Goal: Task Accomplishment & Management: Use online tool/utility

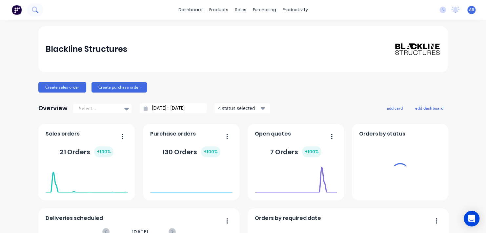
click at [35, 10] on icon at bounding box center [35, 10] width 6 height 6
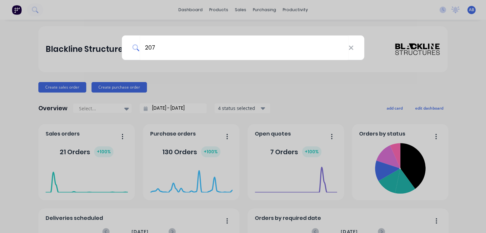
type input "207"
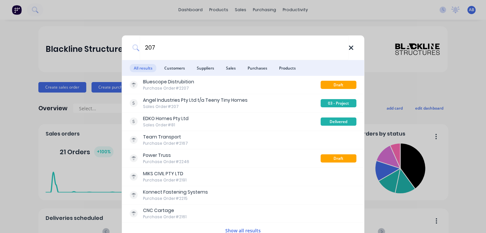
click at [348, 49] on icon at bounding box center [350, 47] width 5 height 7
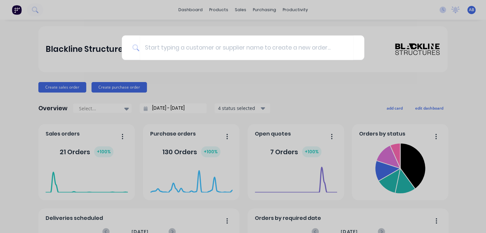
click at [33, 14] on div at bounding box center [243, 116] width 486 height 233
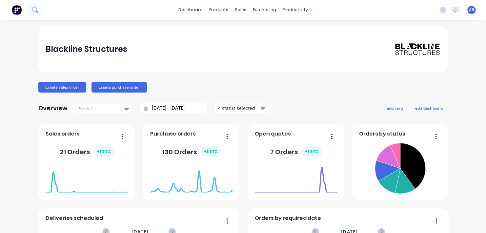
click at [36, 8] on icon at bounding box center [35, 10] width 6 height 6
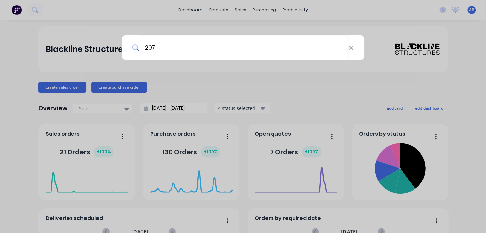
type input "207"
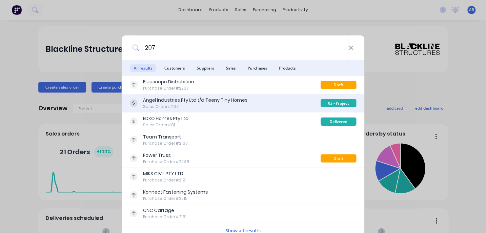
click at [194, 104] on div "Sales Order #207" at bounding box center [195, 107] width 105 height 6
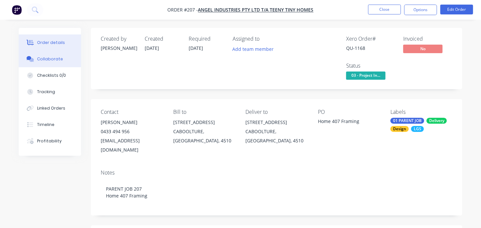
click at [32, 61] on icon at bounding box center [31, 60] width 5 height 4
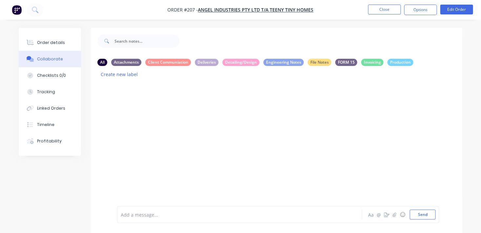
click at [131, 210] on div "Add a message..." at bounding box center [239, 214] width 236 height 10
drag, startPoint x: 149, startPoint y: 213, endPoint x: 216, endPoint y: 213, distance: 67.2
click at [216, 213] on div "done design of order 207- teeny tiny." at bounding box center [239, 214] width 236 height 7
drag, startPoint x: 192, startPoint y: 214, endPoint x: 196, endPoint y: 216, distance: 4.1
click at [192, 215] on span "done design for this job. To detail in detailer" at bounding box center [170, 214] width 98 height 6
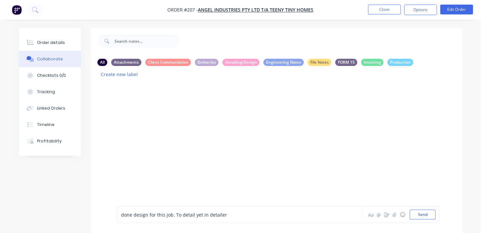
click at [203, 214] on span "done design for this job. To detail yet in detailer" at bounding box center [174, 214] width 106 height 6
click at [233, 215] on div "done design for this job. To detail yet on detailer" at bounding box center [239, 214] width 236 height 7
click at [421, 218] on button "Send" at bounding box center [422, 214] width 26 height 10
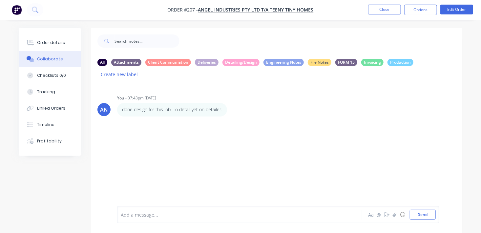
click at [290, 183] on div "AN You - 07:43pm [DATE] done design for this job. To detail yet on detailer. La…" at bounding box center [276, 150] width 371 height 134
click at [375, 8] on button "Close" at bounding box center [384, 10] width 33 height 10
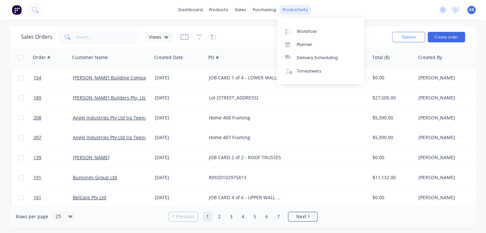
click at [291, 7] on div "productivity" at bounding box center [295, 10] width 32 height 10
click at [296, 42] on link "Planner" at bounding box center [320, 44] width 87 height 13
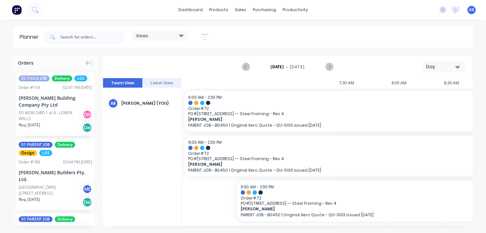
scroll to position [0, 604]
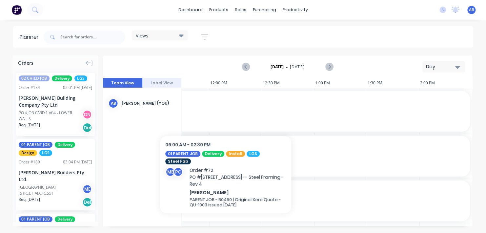
click at [226, 109] on span "Order # 72" at bounding box center [26, 108] width 879 height 5
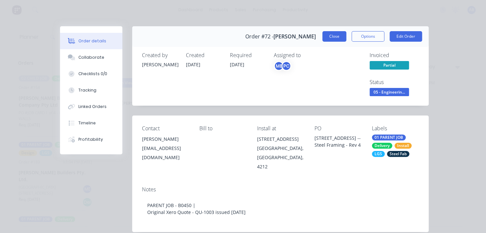
click at [329, 40] on button "Close" at bounding box center [334, 36] width 24 height 10
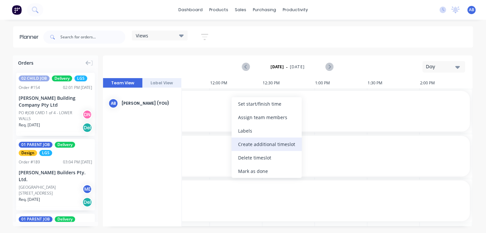
click at [250, 147] on div "Create additional timeslot" at bounding box center [266, 143] width 70 height 13
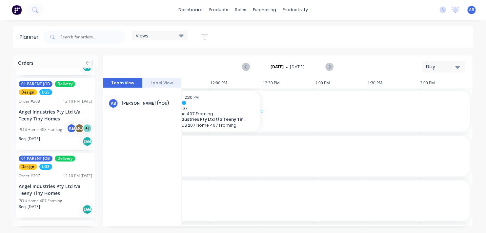
scroll to position [0, 598]
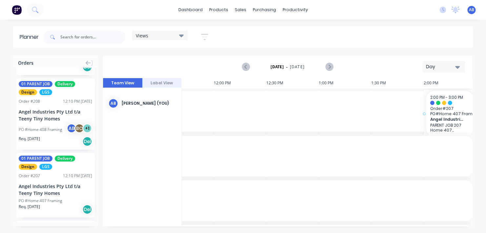
drag, startPoint x: 33, startPoint y: 182, endPoint x: 445, endPoint y: 124, distance: 415.1
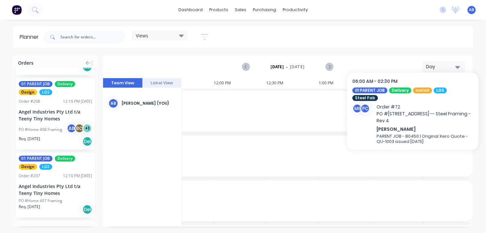
click at [412, 154] on span "Order # 72" at bounding box center [30, 153] width 879 height 5
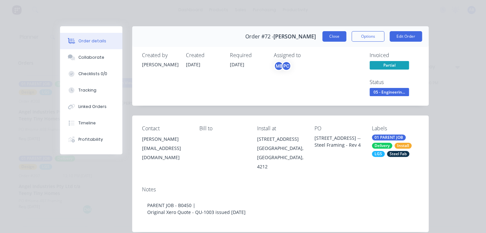
click at [327, 34] on button "Close" at bounding box center [334, 36] width 24 height 10
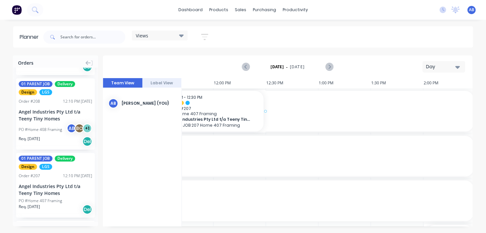
scroll to position [0, 591]
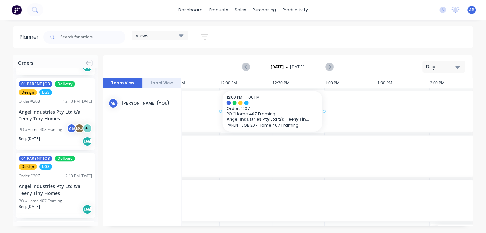
drag, startPoint x: 43, startPoint y: 188, endPoint x: 246, endPoint y: 136, distance: 209.6
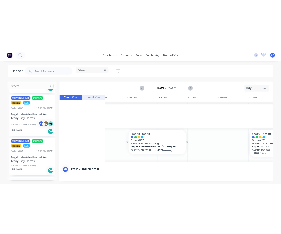
scroll to position [98, 591]
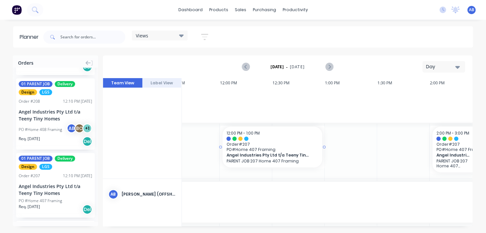
click at [267, 158] on div "Angel Industries Pty Ltd t/a Teeny Tiny Homes PARENT JOB 207 Home 407 Framing" at bounding box center [272, 157] width 92 height 11
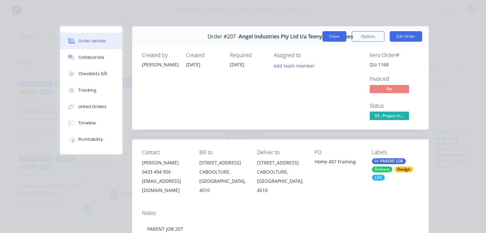
click at [339, 40] on button "Close" at bounding box center [334, 36] width 24 height 10
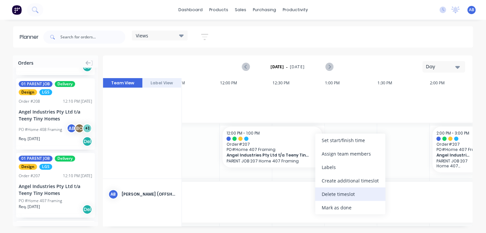
click at [330, 198] on div "Delete timeslot" at bounding box center [350, 193] width 70 height 13
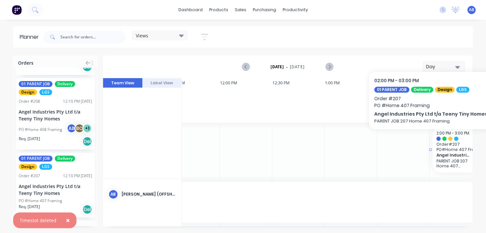
click at [448, 139] on div at bounding box center [450, 138] width 4 height 4
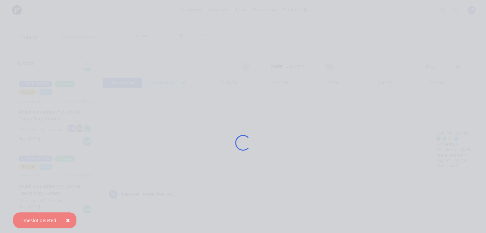
click at [449, 139] on div "Loading..." at bounding box center [243, 116] width 486 height 233
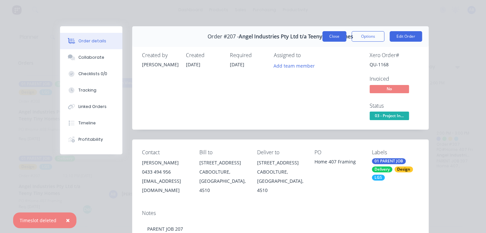
click at [338, 38] on button "Close" at bounding box center [334, 36] width 24 height 10
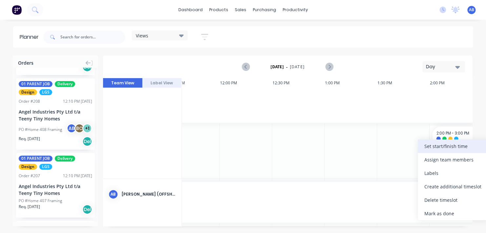
click at [447, 146] on div "Set start/finish time" at bounding box center [453, 145] width 70 height 13
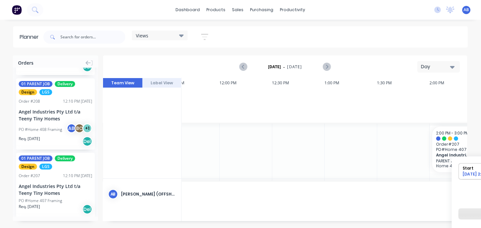
click at [470, 173] on div "[DATE] 2:00 PM" at bounding box center [484, 175] width 48 height 8
click at [459, 173] on input "Start [DATE] 2:00 PM" at bounding box center [458, 171] width 0 height 16
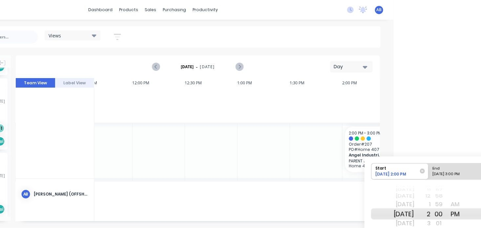
scroll to position [0, 98]
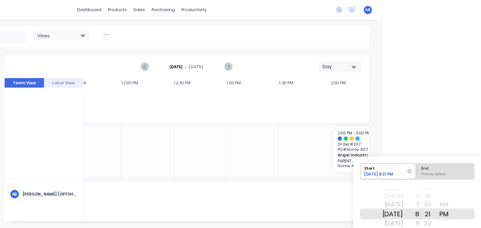
click at [392, 175] on div "[DATE] 8:21 PM" at bounding box center [385, 175] width 46 height 8
click at [360, 175] on input "Start [DATE] 8:21 PM" at bounding box center [360, 171] width 0 height 16
click at [431, 174] on div "Please select" at bounding box center [445, 175] width 53 height 8
click at [417, 174] on input "End Please select" at bounding box center [417, 171] width 0 height 16
radio input "true"
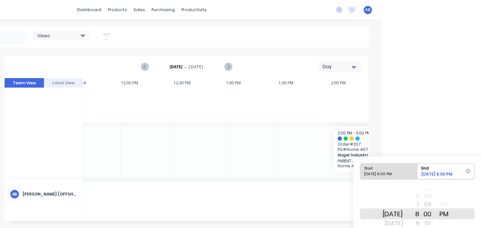
click at [452, 214] on div "PM" at bounding box center [444, 213] width 16 height 11
click at [400, 214] on div "[DATE]" at bounding box center [392, 213] width 21 height 11
click at [382, 140] on html "dashboard products sales purchasing productivity dashboard products Product Cat…" at bounding box center [142, 114] width 481 height 228
click at [382, 141] on html "dashboard products sales purchasing productivity dashboard products Product Cat…" at bounding box center [142, 114] width 481 height 228
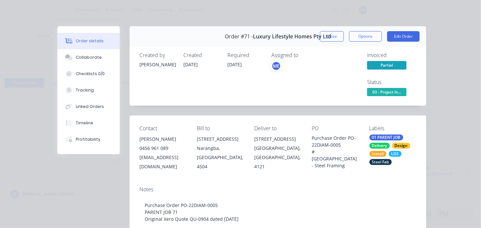
click at [328, 35] on button "Close" at bounding box center [332, 36] width 24 height 10
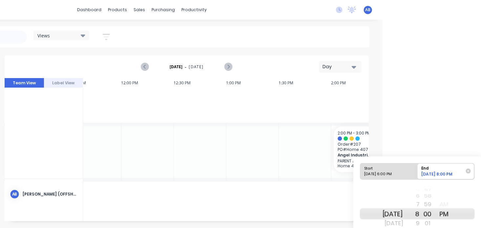
click at [382, 127] on html "dashboard products sales purchasing productivity dashboard products Product Cat…" at bounding box center [142, 114] width 481 height 228
click at [382, 151] on html "dashboard products sales purchasing productivity dashboard products Product Cat…" at bounding box center [142, 114] width 481 height 228
click at [335, 149] on div "2:00 PM - 3:00 PM Order # 207 PO # Home 407 Framing Angel Industries Pty Ltd t/…" at bounding box center [357, 150] width 47 height 46
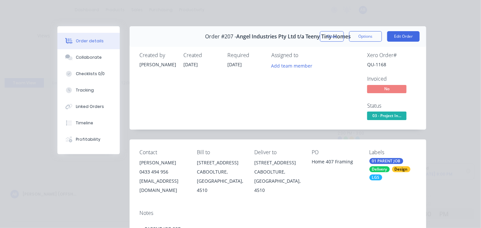
type input "[DATE] 10:00 AM"
type input "2,000"
click at [334, 35] on button "Close" at bounding box center [332, 36] width 24 height 10
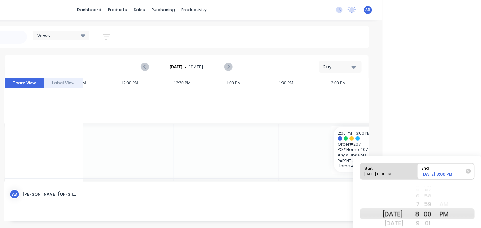
click at [417, 212] on div "8" at bounding box center [411, 213] width 16 height 11
click at [438, 175] on div "[DATE] 8:00 PM" at bounding box center [443, 175] width 48 height 8
click at [417, 175] on input "End [DATE] 8:00 PM" at bounding box center [417, 171] width 0 height 16
click at [412, 167] on span "Start [DATE] 6:00 PM" at bounding box center [388, 171] width 57 height 16
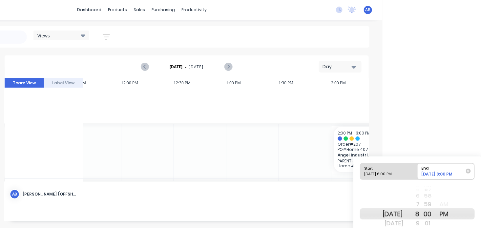
click at [360, 167] on input "Start [DATE] 6:00 PM" at bounding box center [360, 171] width 0 height 16
radio input "true"
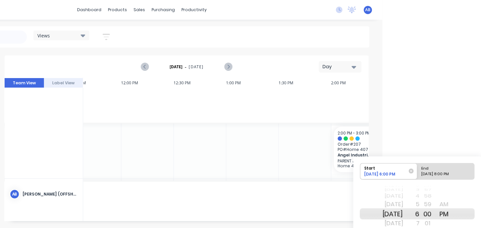
click at [446, 159] on div "Start [DATE] 6:00 PM End [DATE] 8:00 PM [DATE] [DATE] [DATE] [DATE] [DATE] [DAT…" at bounding box center [417, 211] width 128 height 111
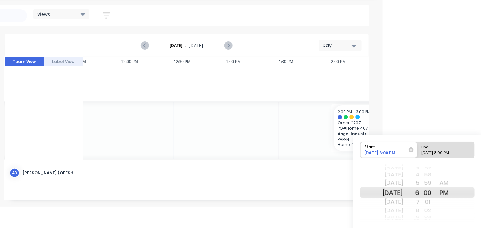
scroll to position [26, 98]
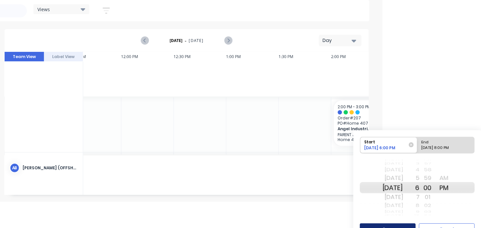
click at [395, 226] on button "Save" at bounding box center [388, 228] width 56 height 11
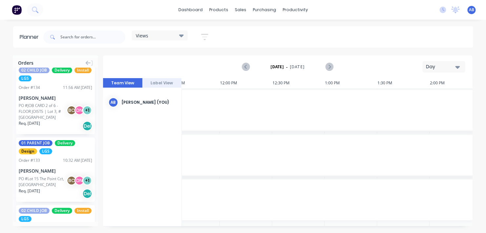
scroll to position [0, 591]
